Goal: Task Accomplishment & Management: Complete application form

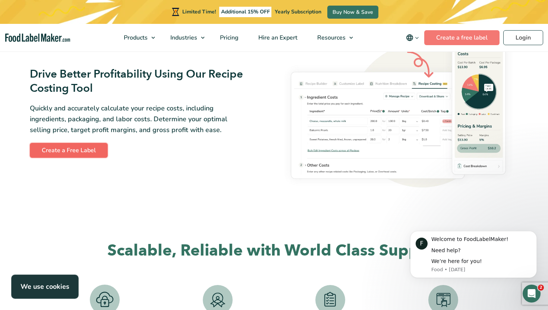
click at [91, 149] on link "Create a Free Label" at bounding box center [69, 150] width 78 height 15
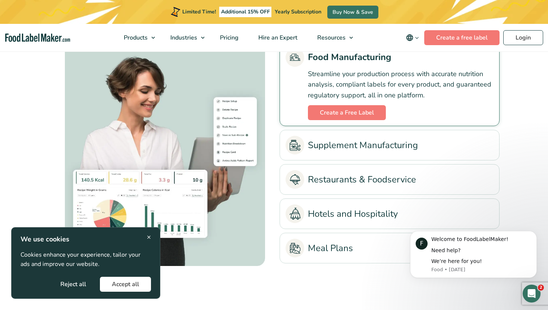
click at [150, 236] on span "×" at bounding box center [149, 237] width 4 height 10
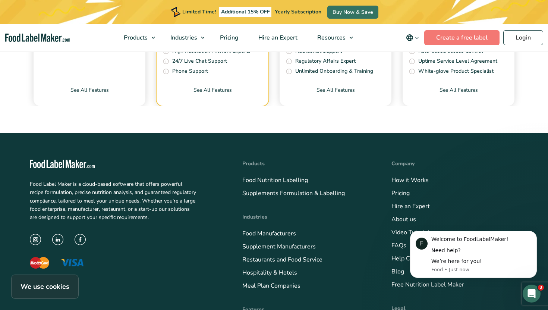
scroll to position [2640, 0]
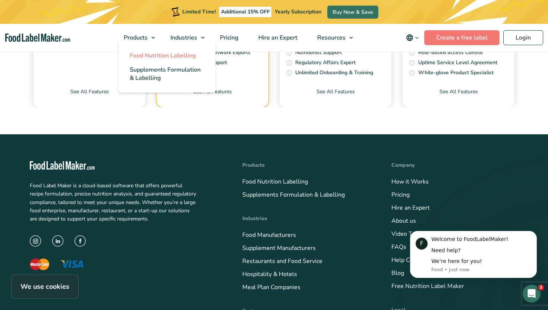
click at [149, 55] on span "Food Nutrition Labelling" at bounding box center [163, 55] width 66 height 8
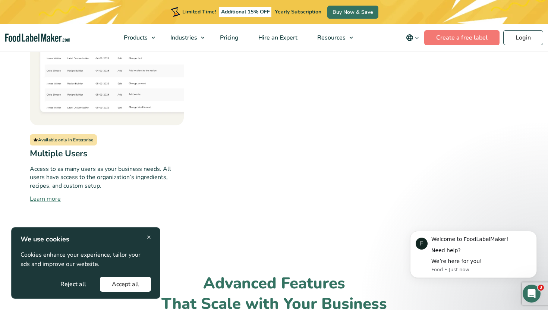
scroll to position [994, 0]
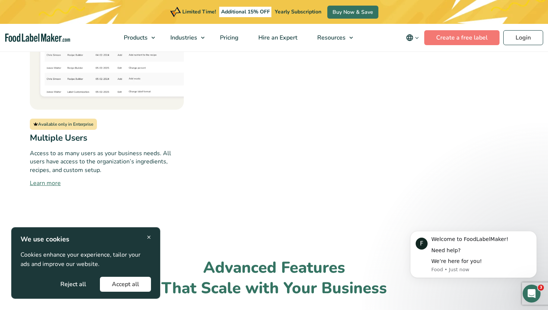
click at [152, 239] on div "× We use cookies Cookies enhance your experience, tailor your ads and improve o…" at bounding box center [85, 263] width 149 height 72
click at [150, 236] on span "×" at bounding box center [149, 237] width 4 height 10
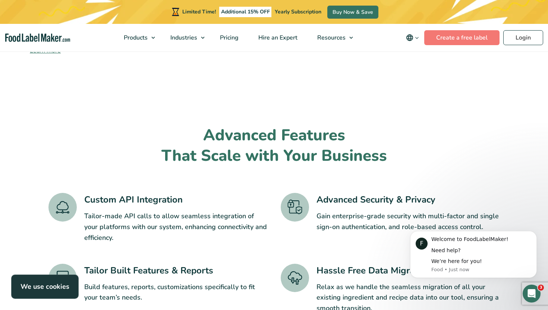
scroll to position [1160, 0]
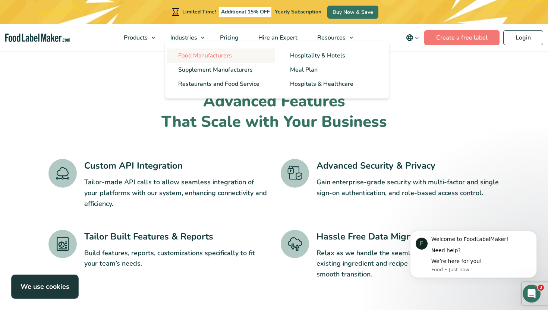
click at [200, 55] on span "Food Manufacturers" at bounding box center [205, 55] width 54 height 8
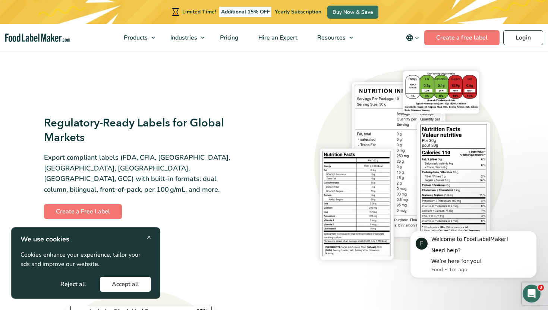
click at [149, 238] on span "×" at bounding box center [149, 237] width 4 height 10
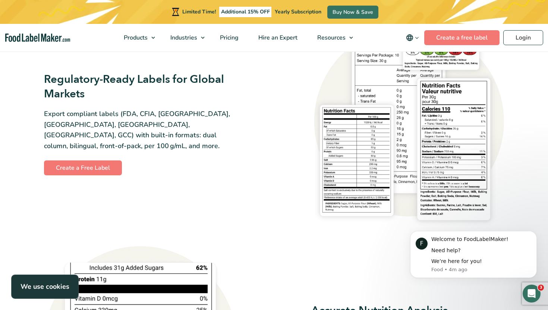
scroll to position [708, 0]
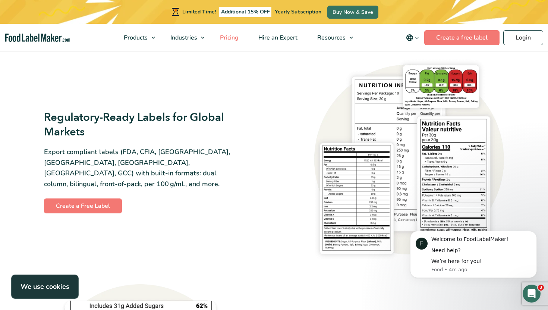
click at [233, 39] on span "Pricing" at bounding box center [229, 38] width 22 height 8
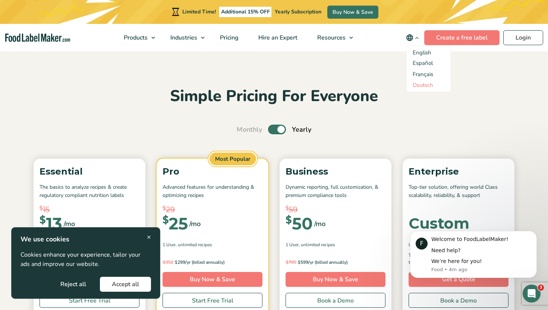
click at [425, 82] on link "Deutsch" at bounding box center [422, 84] width 20 height 7
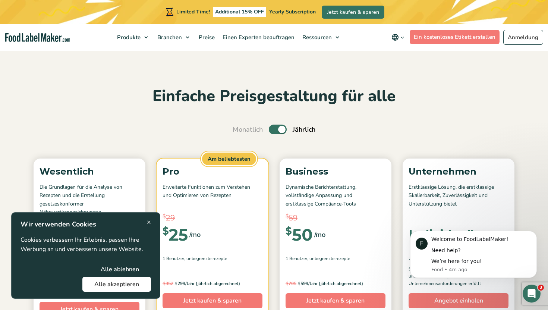
click at [151, 222] on div "× Wir verwenden Cookies Cookies verbessern Ihr Erlebnis, passen Ihre Werbung an…" at bounding box center [85, 255] width 149 height 86
click at [149, 222] on span "×" at bounding box center [149, 222] width 4 height 10
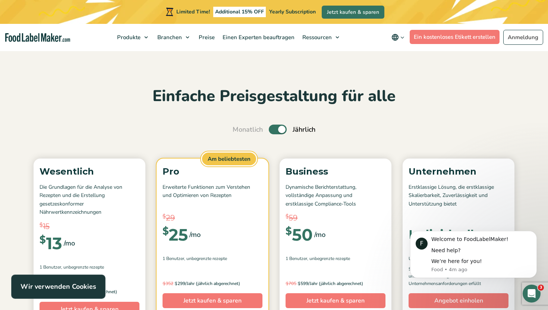
click at [147, 127] on div "Monatlich Umschalten auf Jährlich (6 Monate kostenlos + 2 kostenlose Ernährungs…" at bounding box center [274, 129] width 488 height 10
click at [210, 37] on span "Preise" at bounding box center [205, 37] width 19 height 7
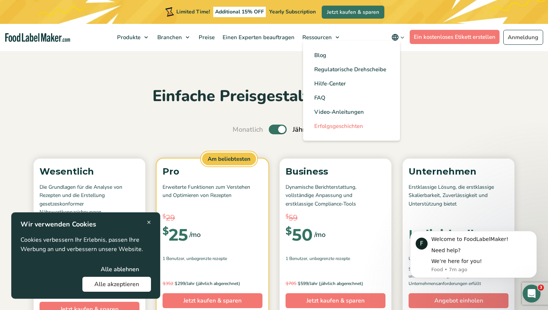
click at [344, 124] on span "Erfolgsgeschichten" at bounding box center [338, 125] width 49 height 7
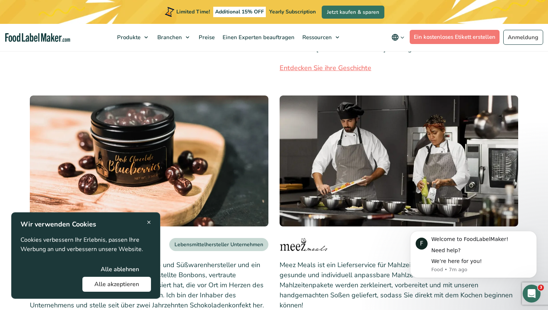
click at [134, 269] on button "Alle ablehnen" at bounding box center [120, 268] width 62 height 15
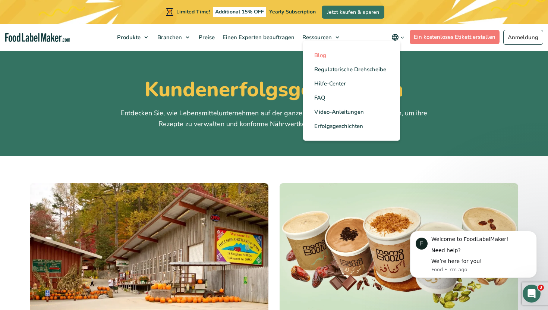
click at [323, 53] on span "Blog" at bounding box center [320, 54] width 12 height 7
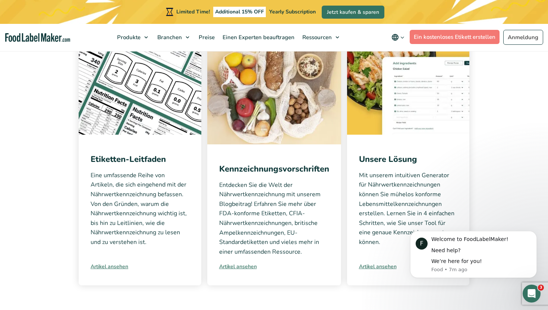
scroll to position [167, 0]
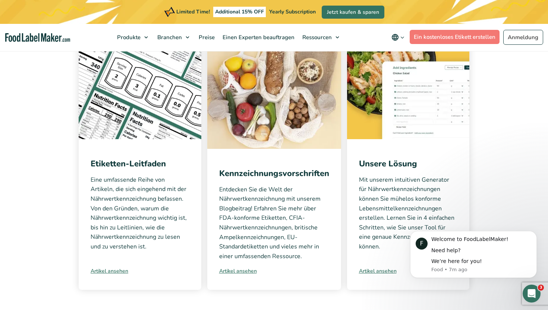
click at [382, 120] on img at bounding box center [408, 87] width 123 height 103
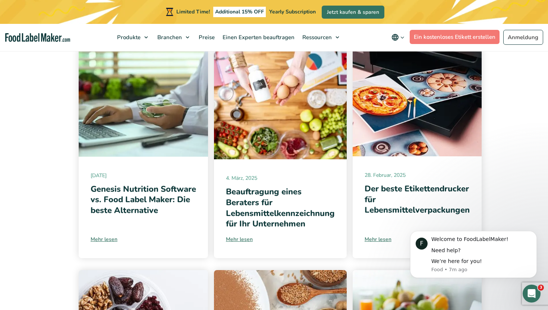
scroll to position [147, 0]
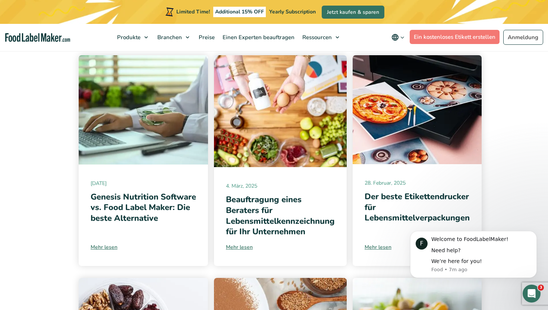
click at [302, 143] on img at bounding box center [280, 111] width 133 height 112
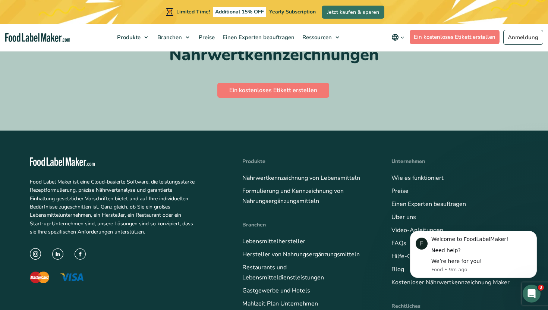
scroll to position [4099, 0]
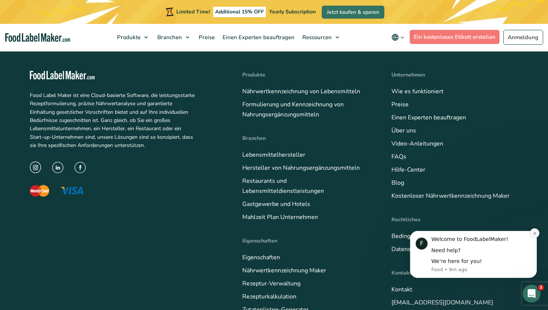
click at [534, 234] on icon "Dismiss notification" at bounding box center [534, 233] width 4 height 4
click at [534, 233] on icon "Dismiss notification" at bounding box center [534, 233] width 4 height 4
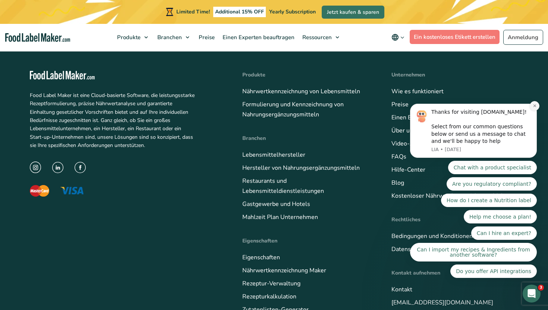
click at [534, 105] on icon "Dismiss notification" at bounding box center [534, 105] width 3 height 3
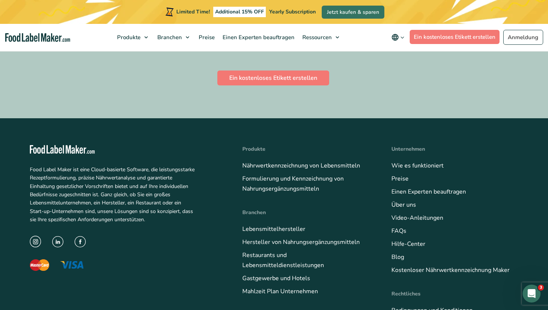
scroll to position [4024, 0]
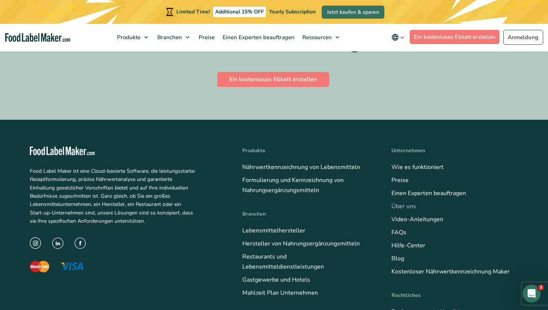
click at [409, 202] on link "Über uns" at bounding box center [403, 206] width 25 height 8
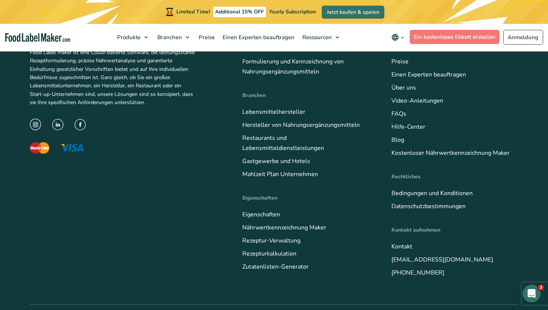
scroll to position [1228, 0]
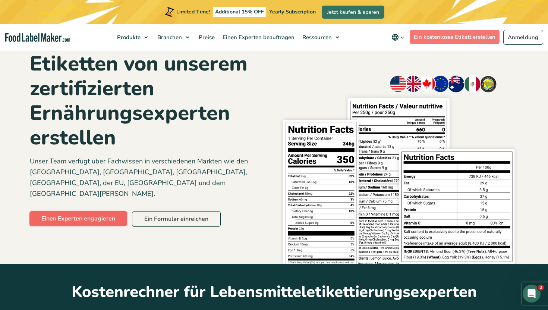
click at [110, 211] on link "Einen Experten engagieren" at bounding box center [78, 218] width 98 height 15
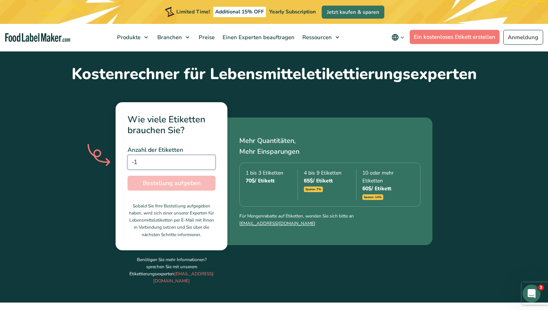
click at [208, 155] on input "-1" at bounding box center [171, 162] width 88 height 15
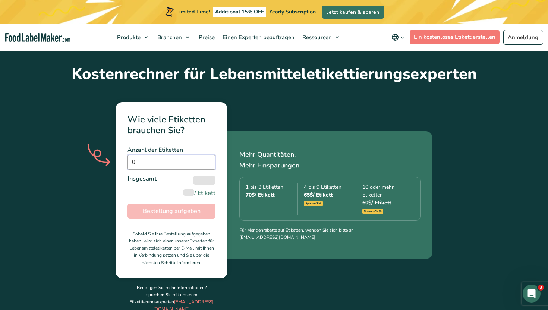
click at [209, 155] on input "0" at bounding box center [171, 162] width 88 height 15
click at [209, 155] on input "1" at bounding box center [171, 162] width 88 height 15
click at [209, 155] on input "2" at bounding box center [171, 162] width 88 height 15
click at [209, 155] on input "3" at bounding box center [171, 162] width 88 height 15
click at [209, 155] on input "4" at bounding box center [171, 162] width 88 height 15
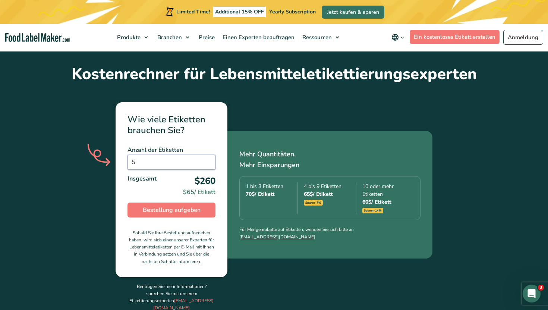
click at [209, 155] on input "5" at bounding box center [171, 162] width 88 height 15
click at [209, 155] on input "6" at bounding box center [171, 162] width 88 height 15
click at [209, 155] on input "7" at bounding box center [171, 162] width 88 height 15
click at [209, 155] on input "8" at bounding box center [171, 162] width 88 height 15
click at [209, 155] on input "9" at bounding box center [171, 162] width 88 height 15
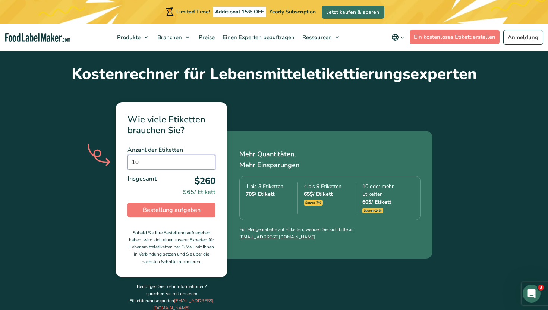
click at [209, 155] on input "10" at bounding box center [171, 162] width 88 height 15
click at [209, 155] on input "11" at bounding box center [171, 162] width 88 height 15
click at [209, 155] on input "12" at bounding box center [171, 162] width 88 height 15
click at [209, 155] on input "13" at bounding box center [171, 162] width 88 height 15
click at [209, 155] on input "14" at bounding box center [171, 162] width 88 height 15
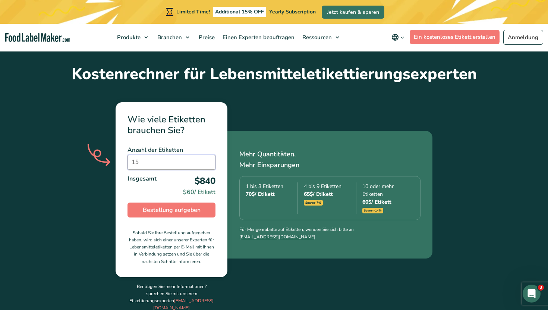
type input "15"
click at [209, 155] on input "15" at bounding box center [171, 162] width 88 height 15
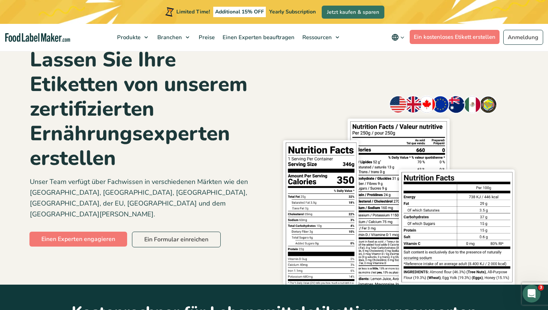
scroll to position [0, 0]
